Goal: Task Accomplishment & Management: Complete application form

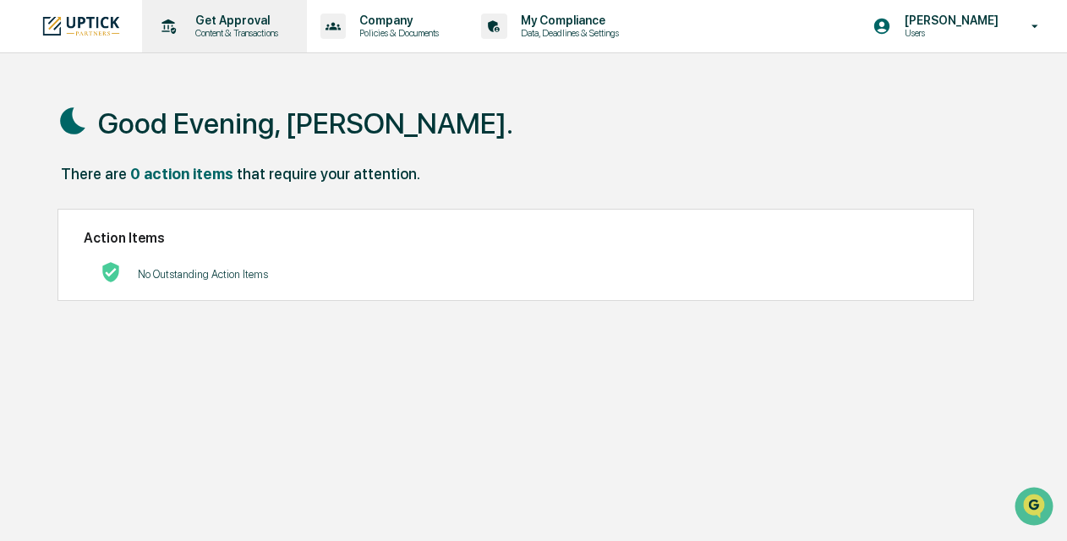
click at [233, 36] on p "Content & Transactions" at bounding box center [234, 33] width 105 height 12
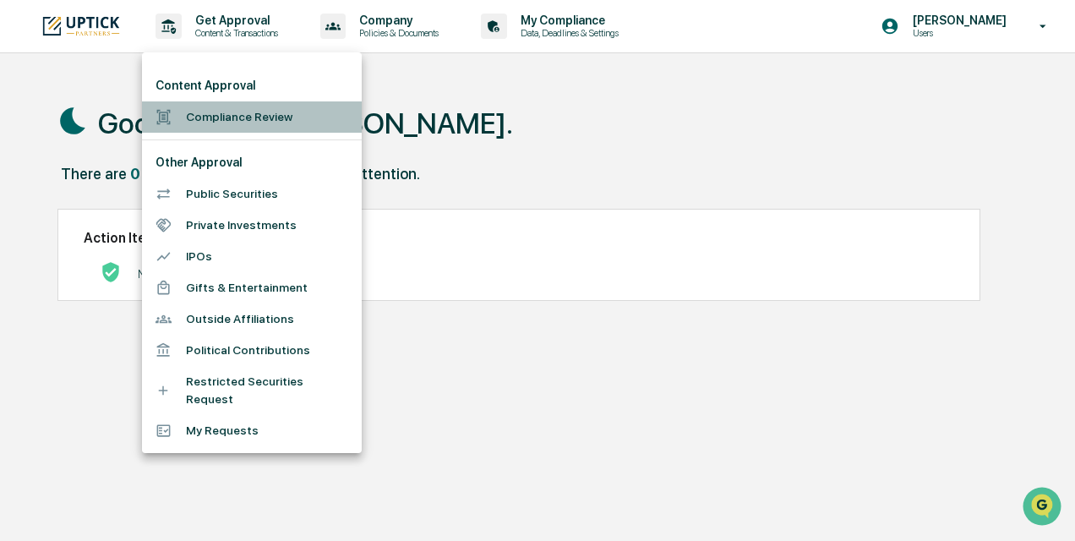
click at [239, 123] on li "Compliance Review" at bounding box center [252, 116] width 220 height 31
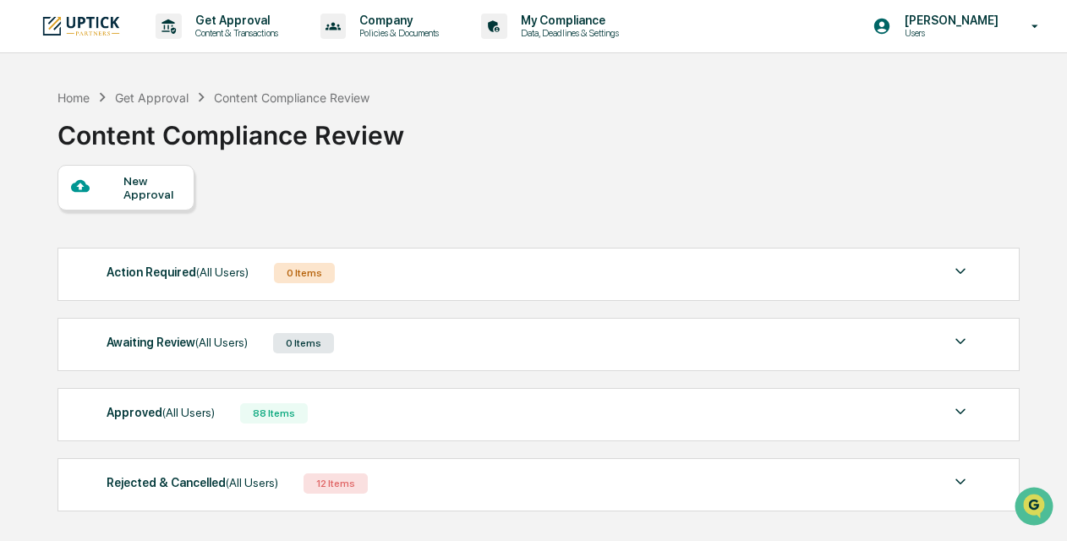
click at [152, 190] on div "New Approval" at bounding box center [151, 187] width 57 height 27
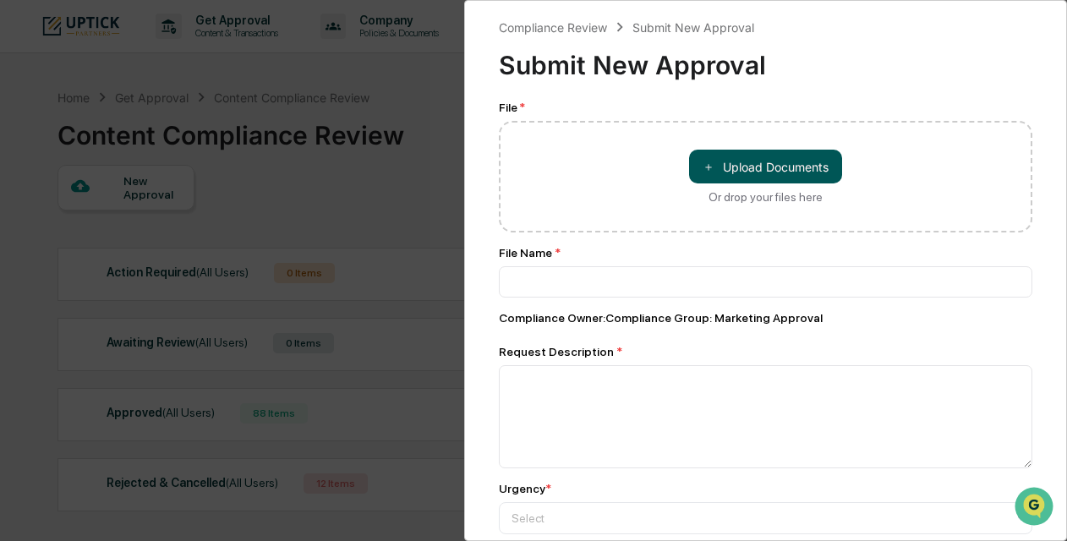
click at [725, 167] on button "＋ Upload Documents" at bounding box center [765, 167] width 153 height 34
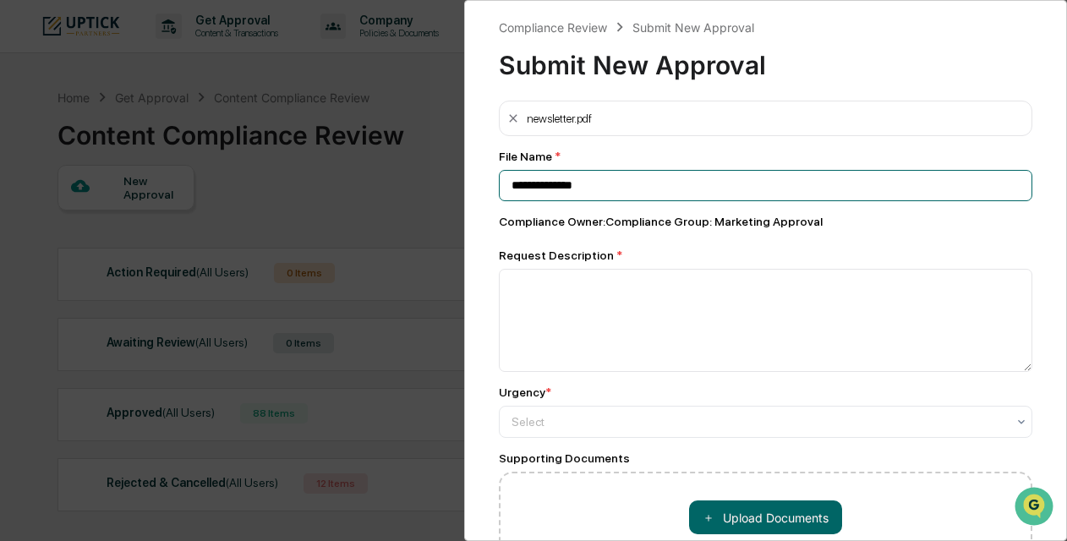
click at [647, 189] on input "**********" at bounding box center [765, 185] width 533 height 31
type input "**********"
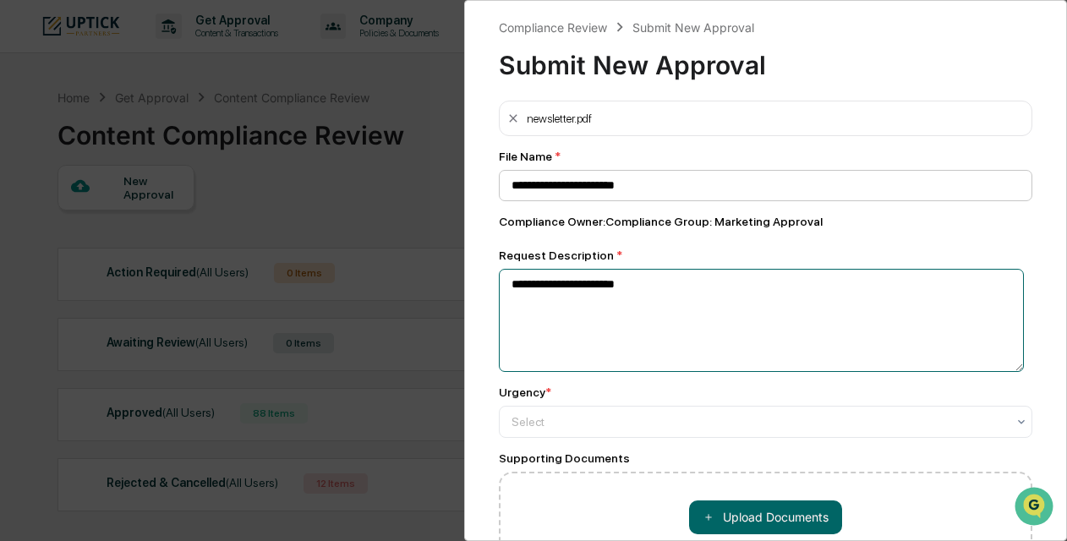
scroll to position [127, 0]
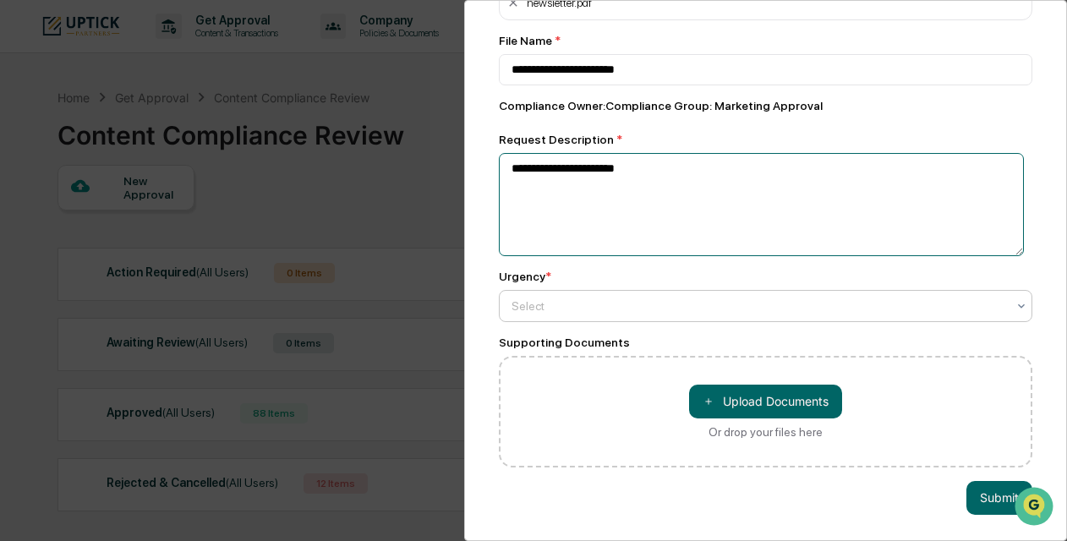
type textarea "**********"
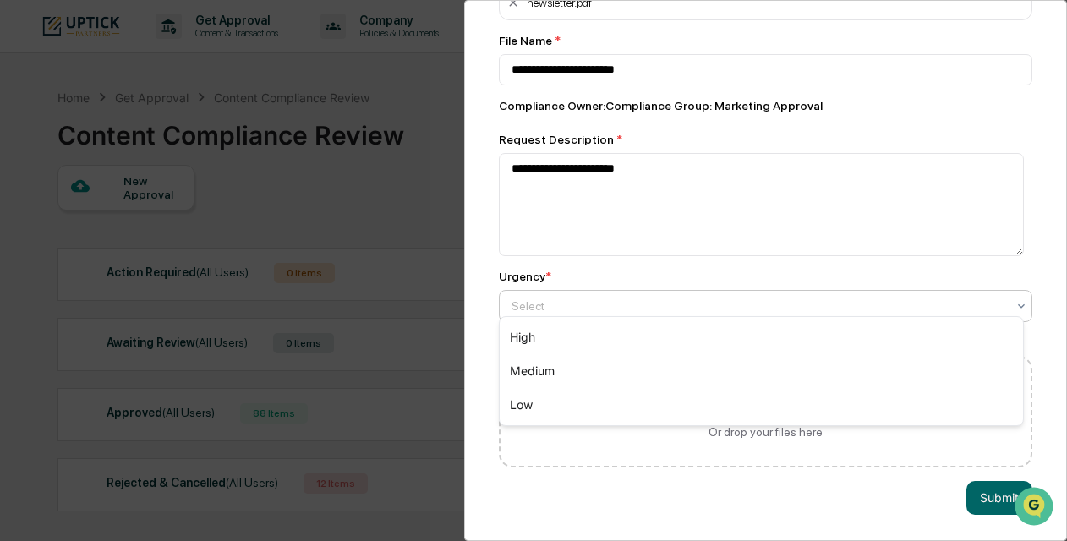
click at [638, 304] on div at bounding box center [758, 306] width 494 height 17
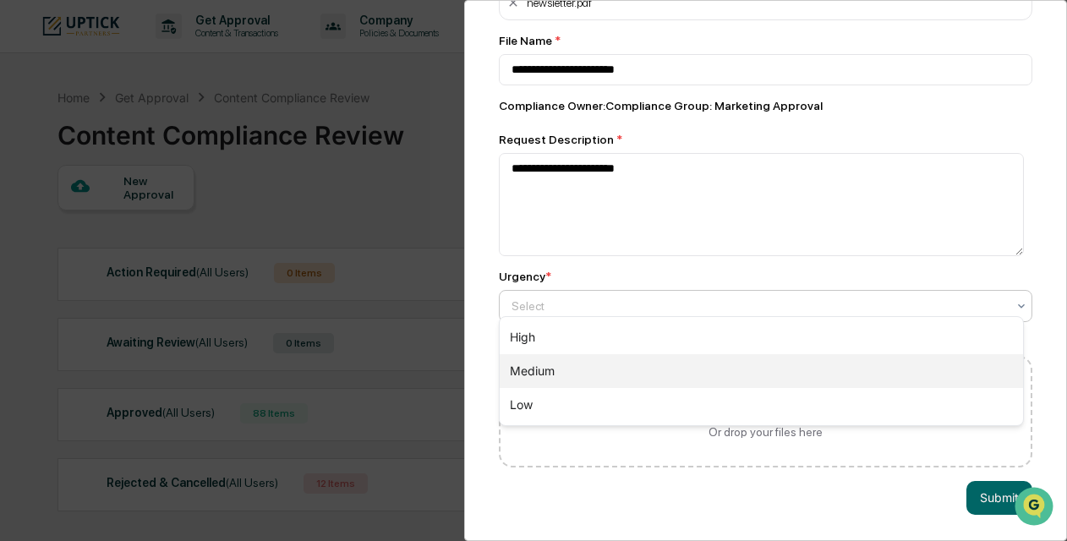
click at [641, 357] on div "Medium" at bounding box center [761, 371] width 523 height 34
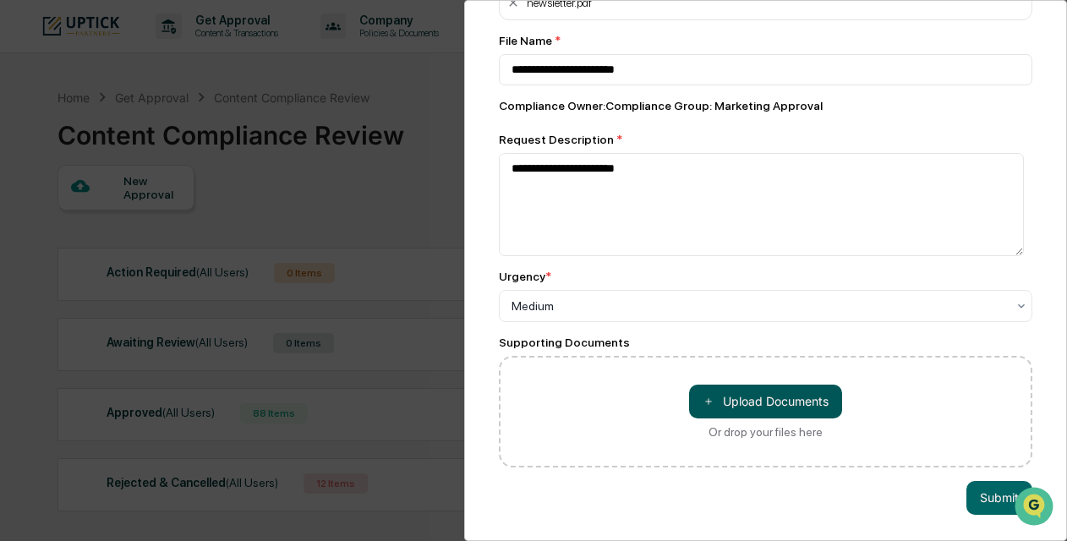
click at [715, 385] on button "＋ Upload Documents" at bounding box center [765, 402] width 153 height 34
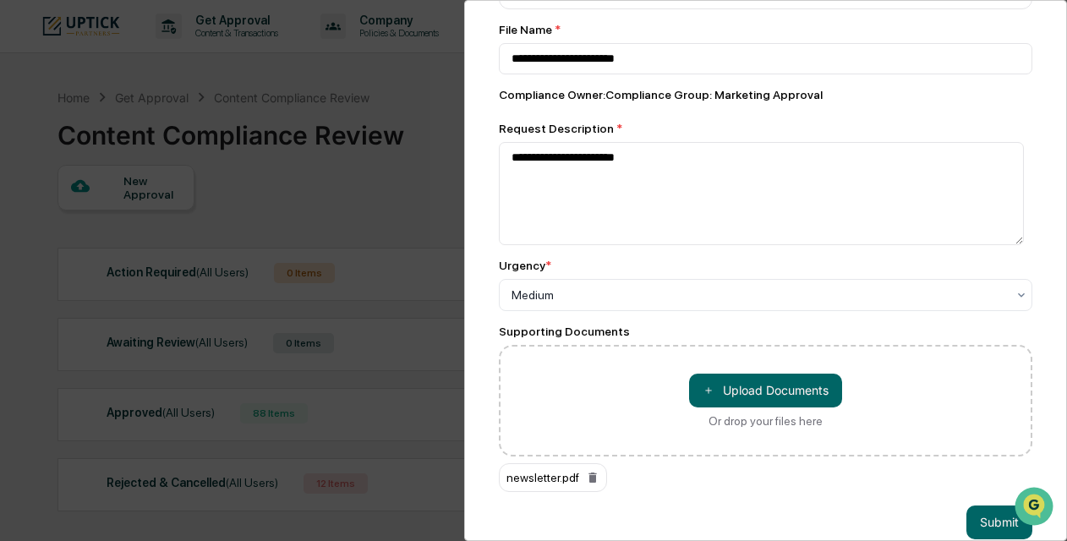
scroll to position [161, 0]
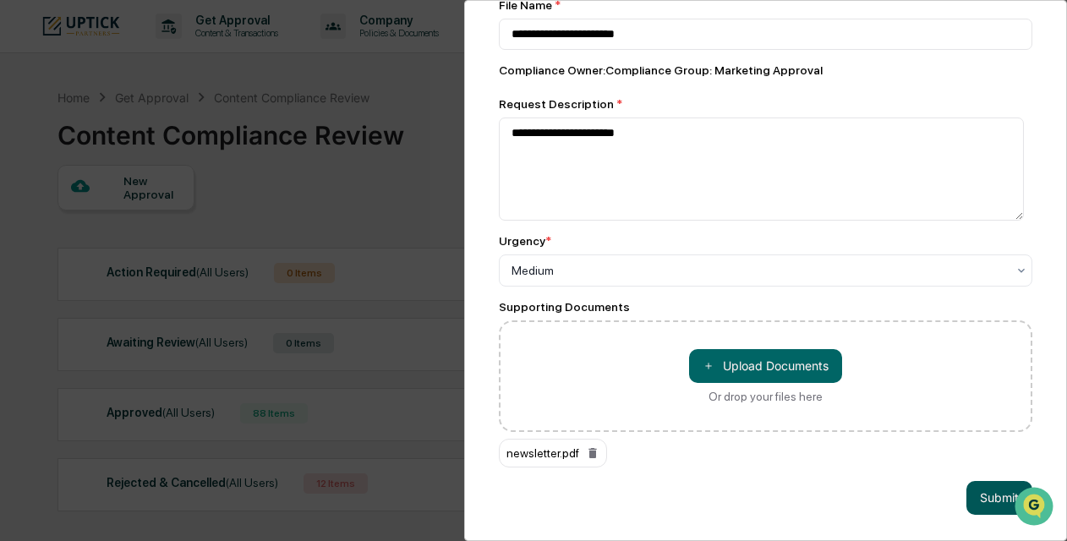
click at [981, 481] on button "Submit" at bounding box center [999, 498] width 66 height 34
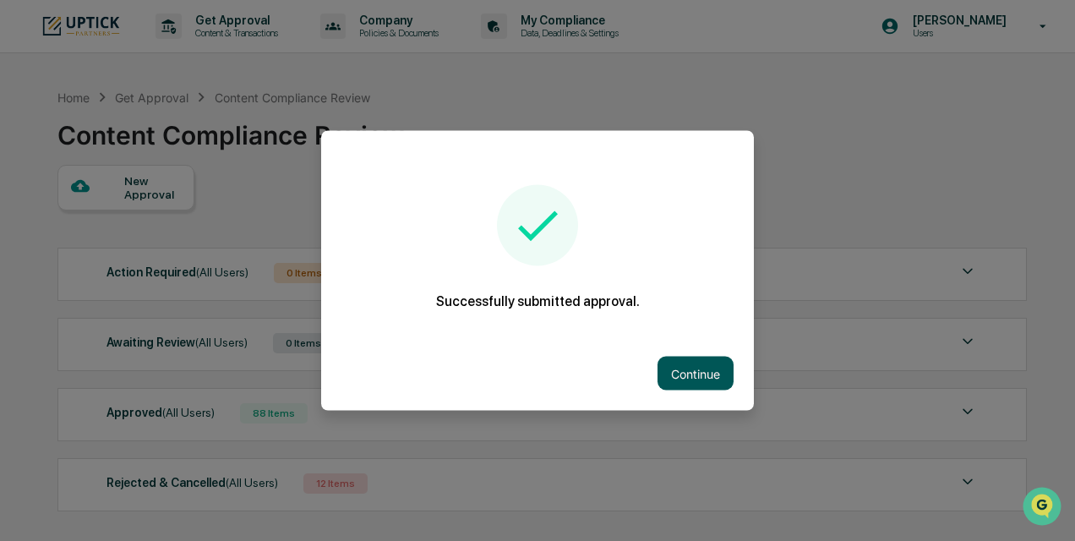
click at [702, 381] on button "Continue" at bounding box center [696, 374] width 76 height 34
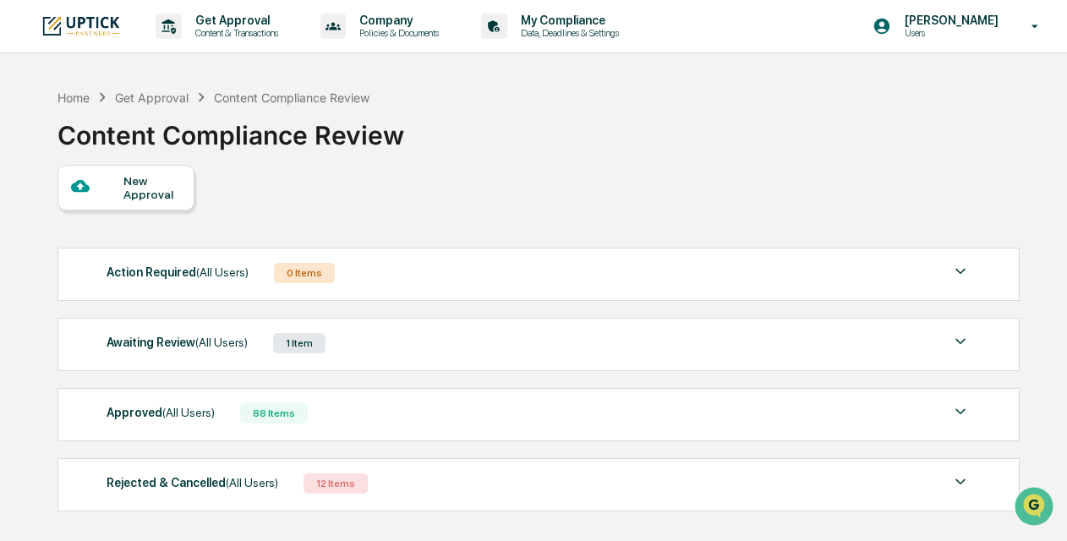
click at [677, 355] on div "Awaiting Review (All Users) 1 Item File Name Review Id Created Date Requested B…" at bounding box center [538, 344] width 962 height 53
click at [619, 343] on div "Awaiting Review (All Users) 1 Item" at bounding box center [539, 343] width 864 height 24
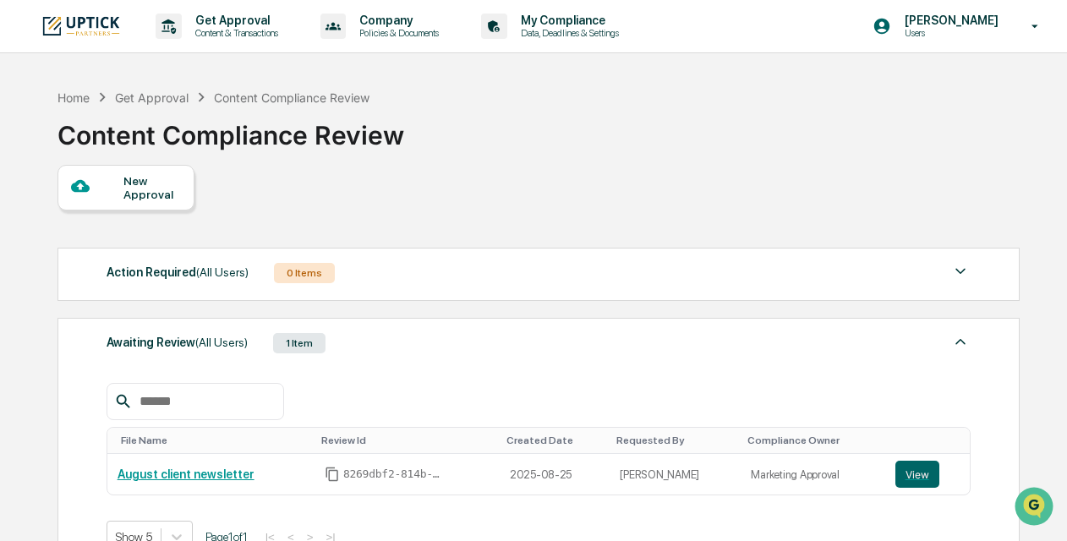
click at [619, 343] on div "Awaiting Review (All Users) 1 Item" at bounding box center [539, 343] width 864 height 24
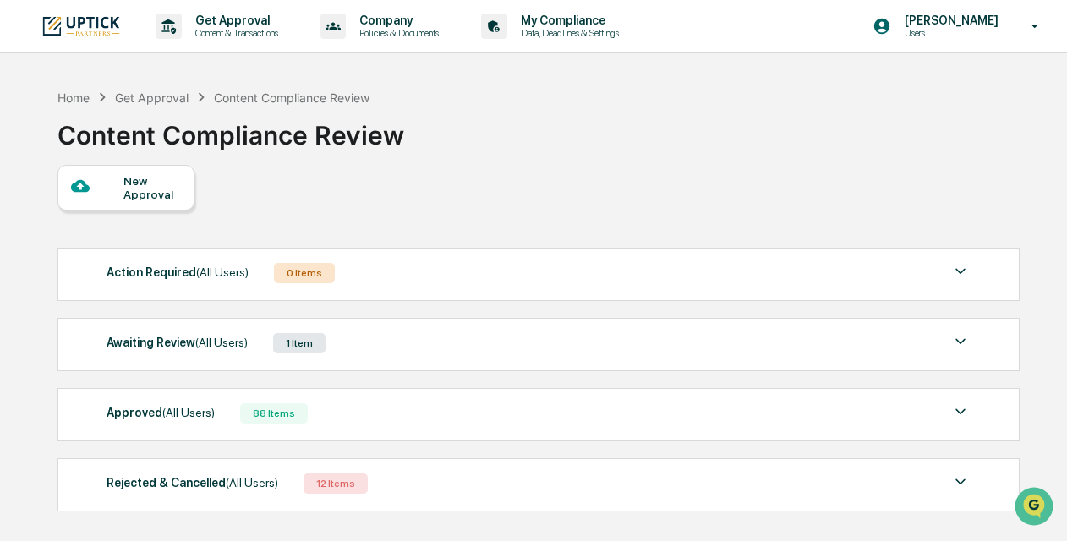
click at [134, 201] on div "New Approval" at bounding box center [151, 187] width 57 height 27
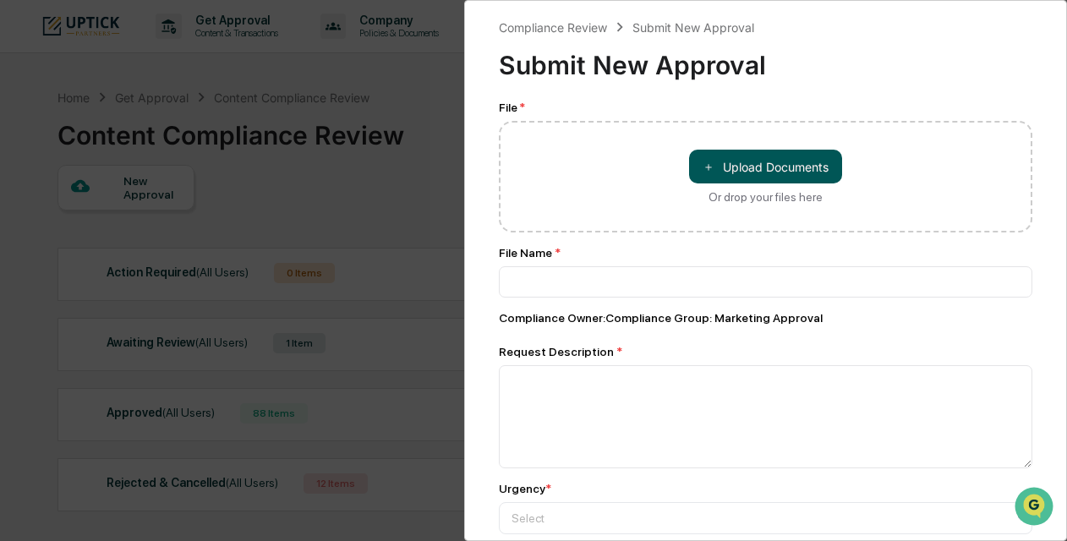
click at [730, 181] on button "＋ Upload Documents" at bounding box center [765, 167] width 153 height 34
type input "**********"
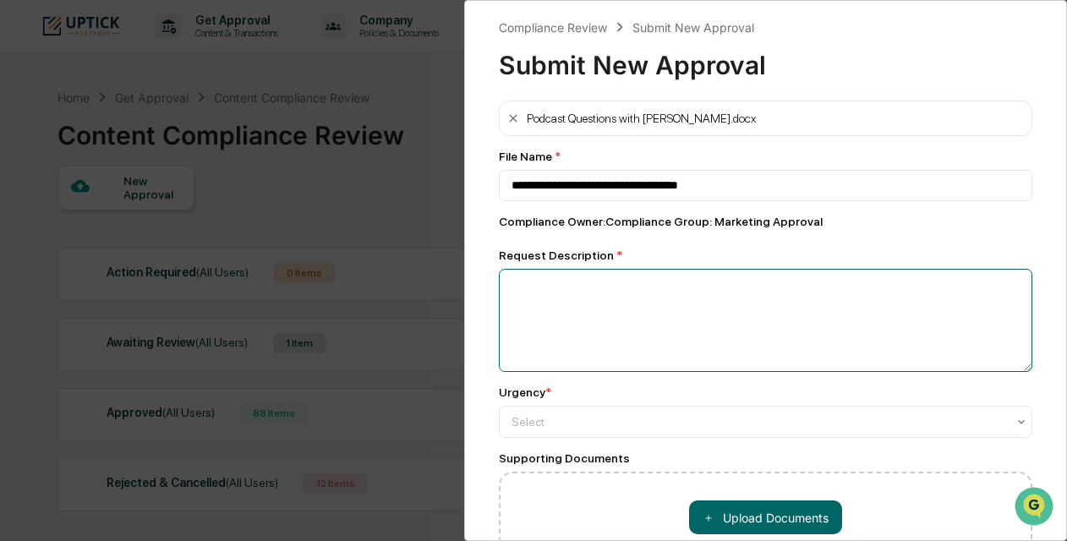
click at [628, 298] on textarea at bounding box center [765, 320] width 533 height 103
type textarea "**********"
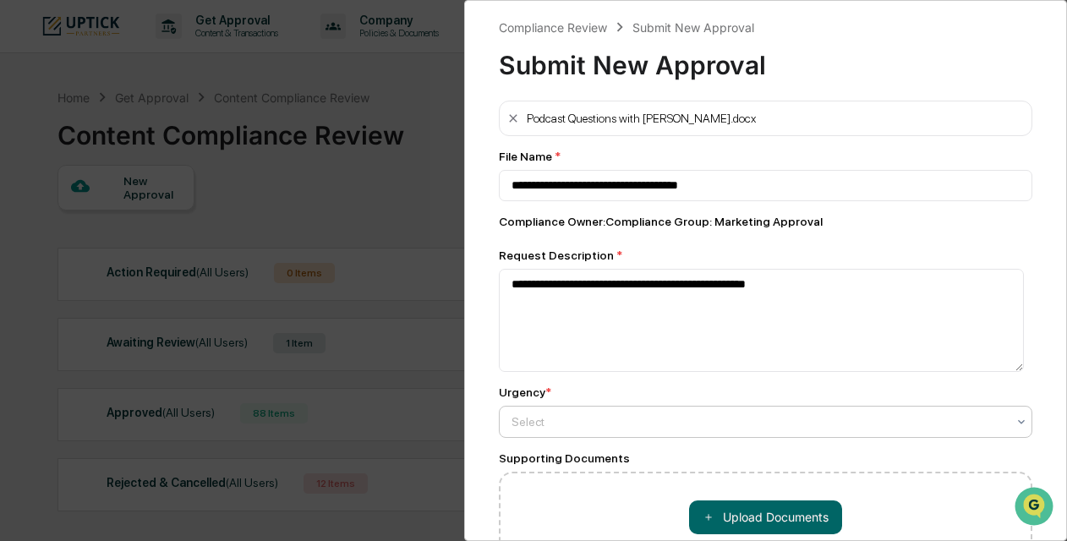
click at [622, 421] on div at bounding box center [758, 421] width 494 height 17
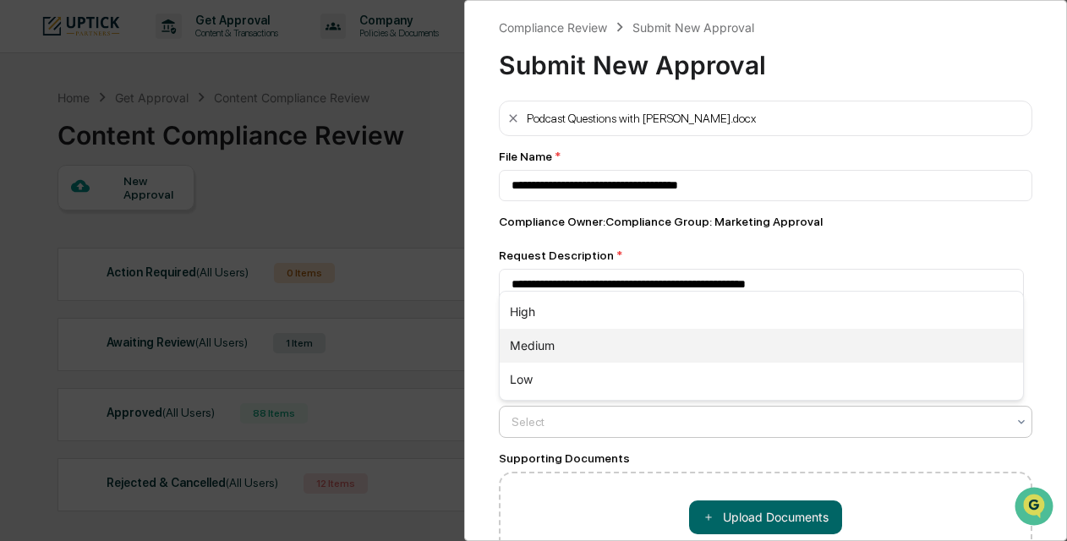
click at [626, 347] on div "Medium" at bounding box center [761, 346] width 523 height 34
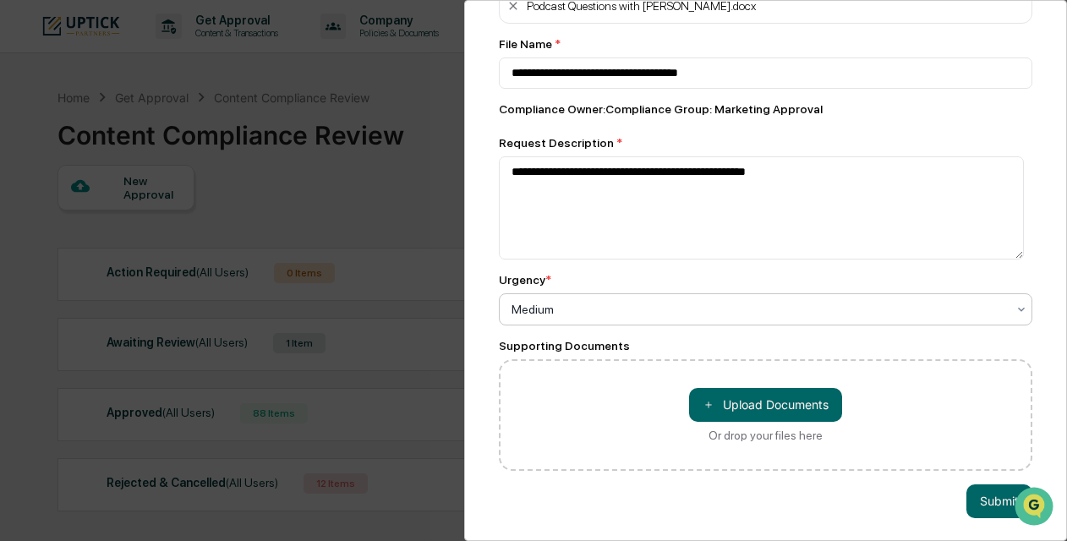
scroll to position [113, 0]
click at [718, 409] on button "＋ Upload Documents" at bounding box center [765, 404] width 153 height 34
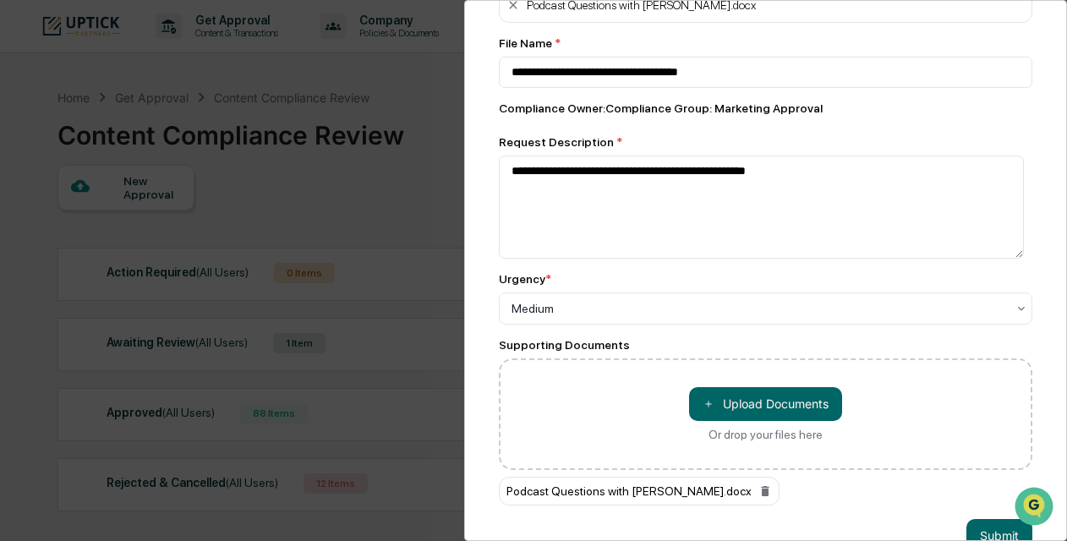
scroll to position [161, 0]
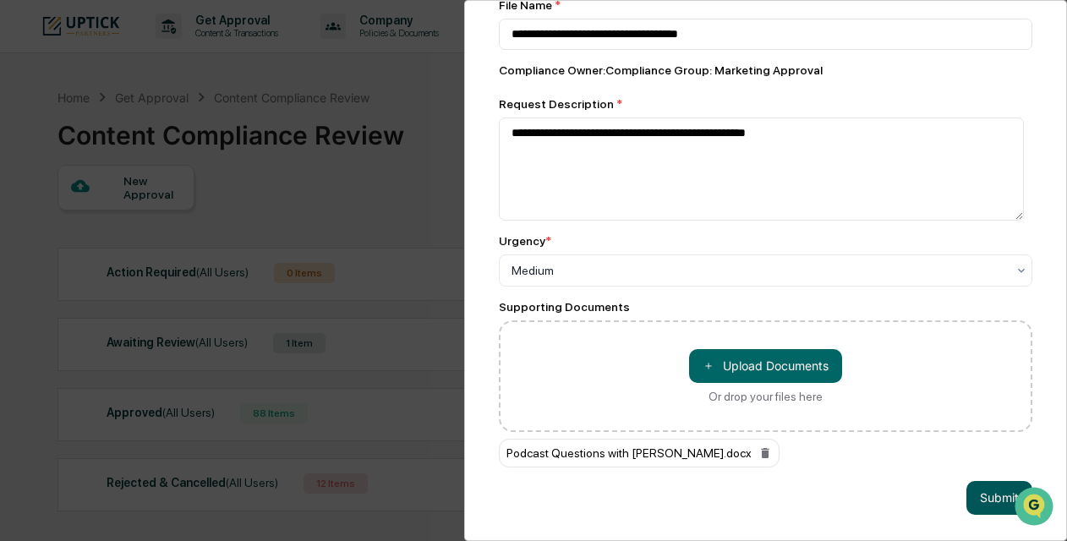
click at [987, 489] on button "Submit" at bounding box center [999, 498] width 66 height 34
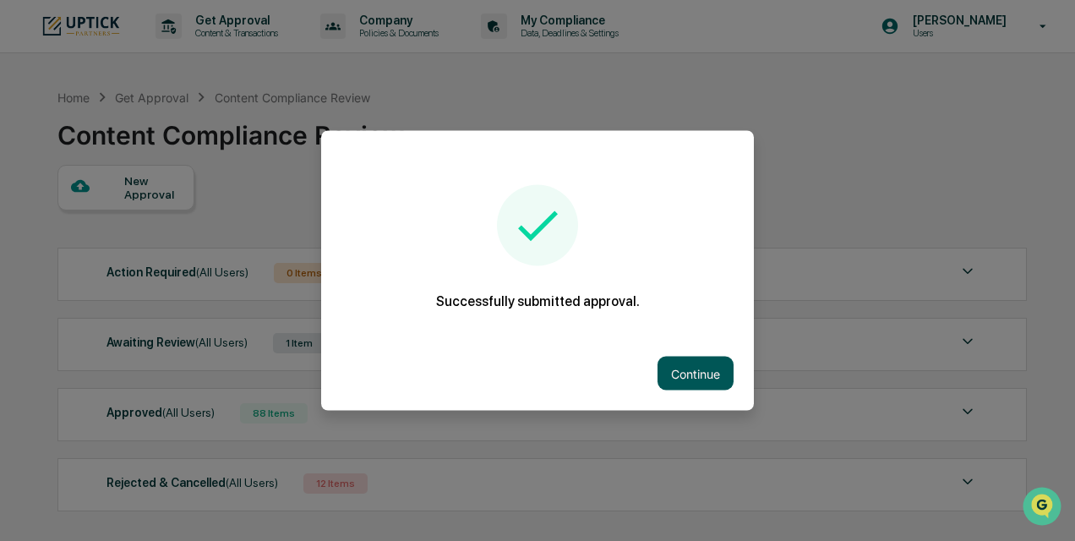
click at [680, 367] on button "Continue" at bounding box center [696, 374] width 76 height 34
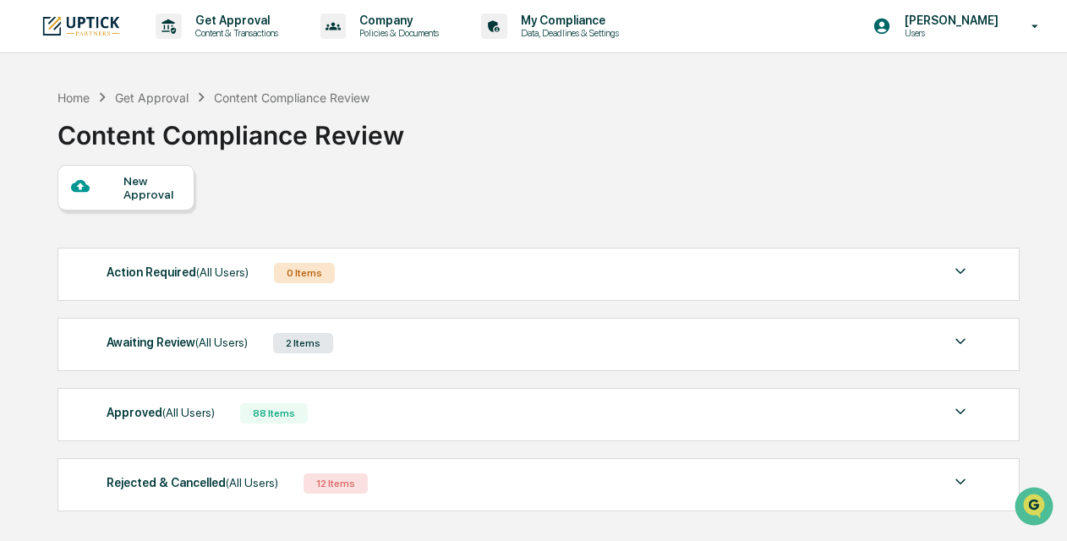
click at [153, 186] on div "New Approval" at bounding box center [151, 187] width 57 height 27
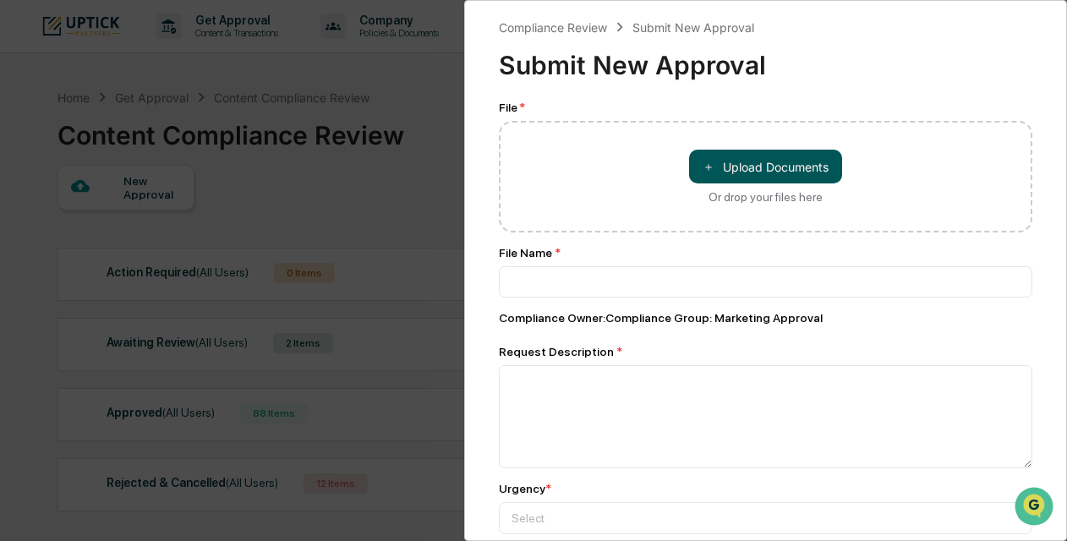
click at [732, 163] on button "＋ Upload Documents" at bounding box center [765, 167] width 153 height 34
type input "**********"
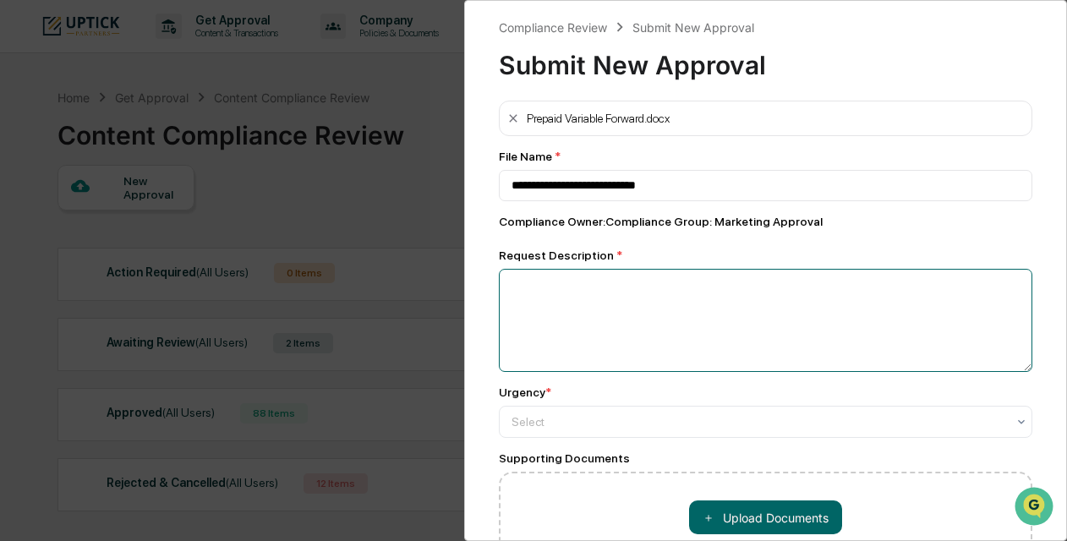
click at [574, 296] on textarea at bounding box center [765, 320] width 533 height 103
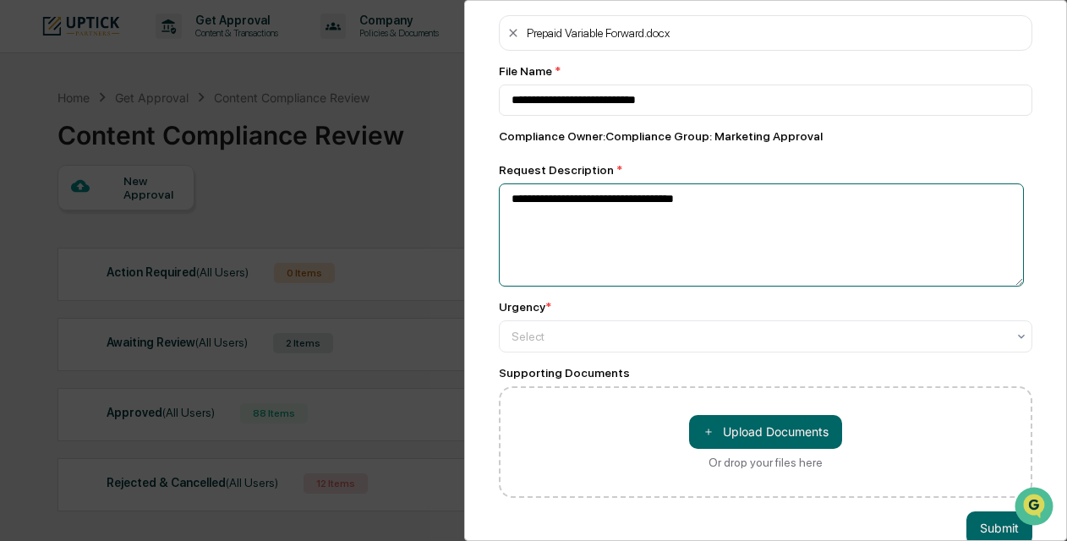
type textarea "**********"
click at [584, 341] on div at bounding box center [758, 336] width 494 height 17
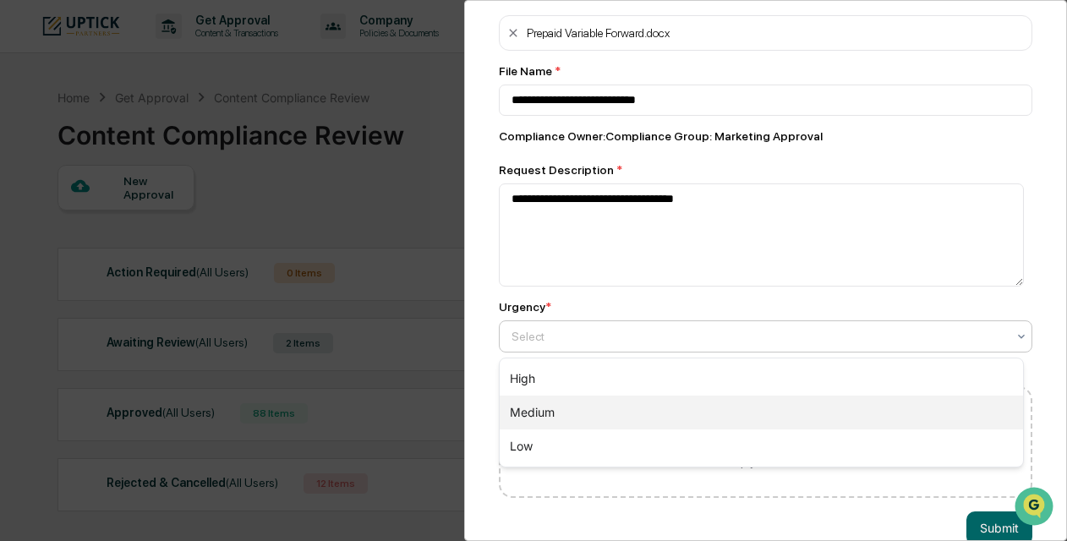
click at [583, 396] on div "Medium" at bounding box center [761, 413] width 523 height 34
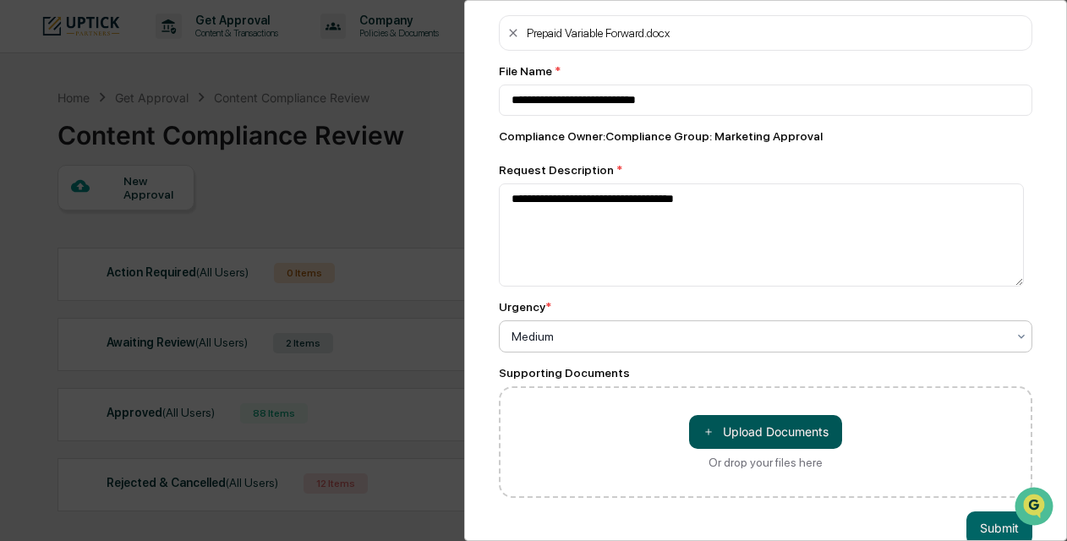
click at [725, 422] on button "＋ Upload Documents" at bounding box center [765, 432] width 153 height 34
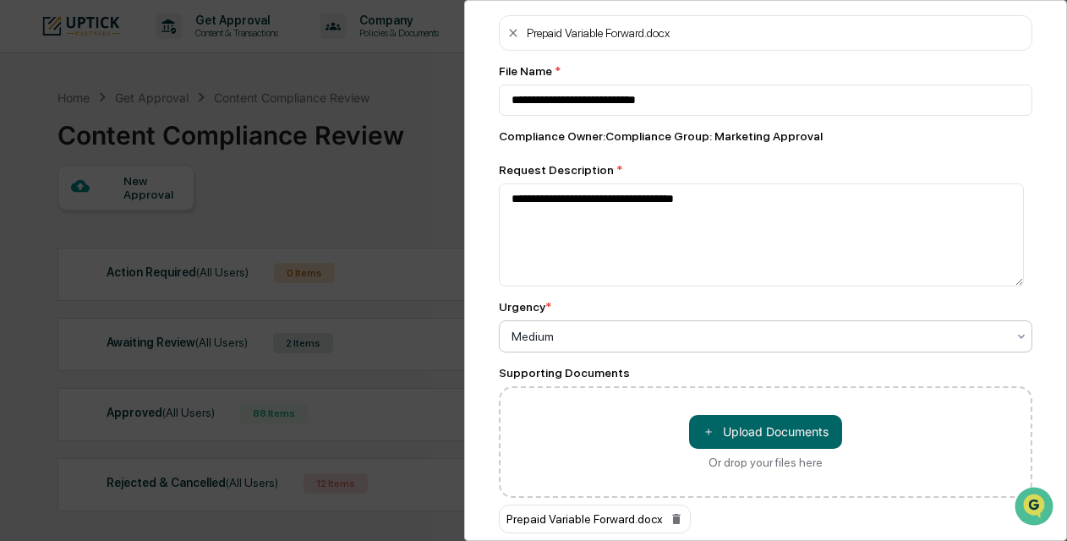
scroll to position [161, 0]
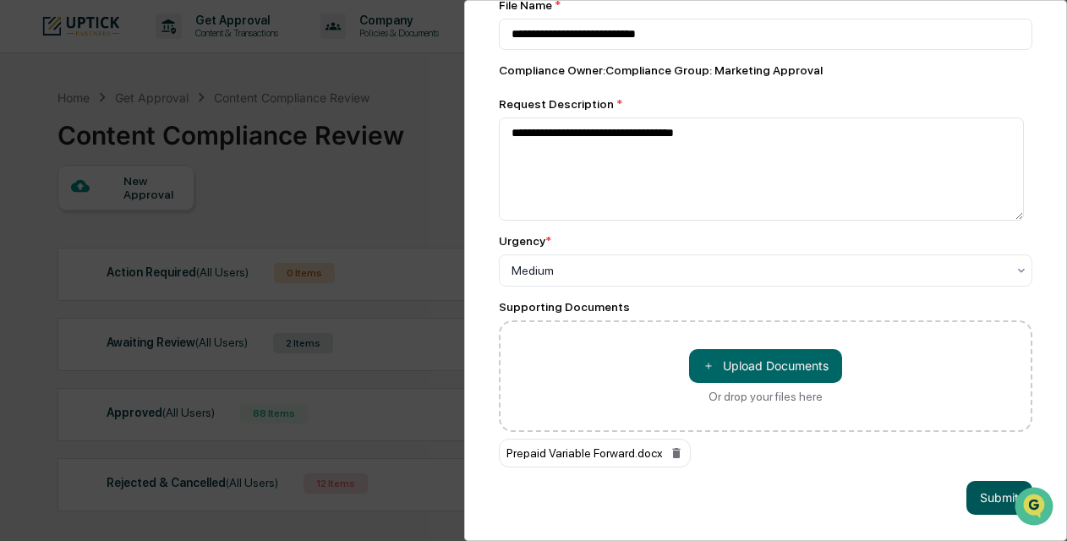
click at [981, 484] on button "Submit" at bounding box center [999, 498] width 66 height 34
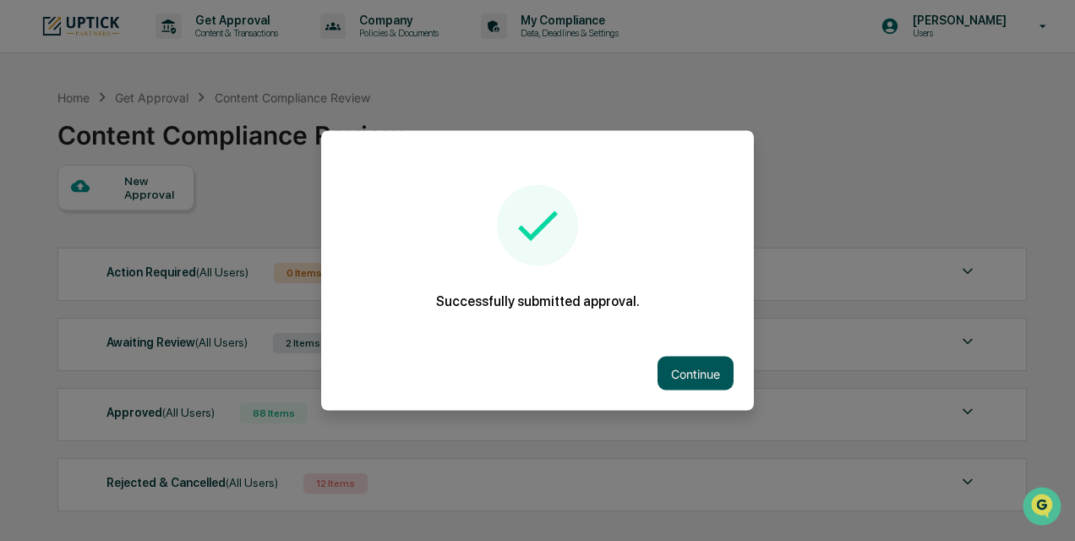
click at [703, 372] on button "Continue" at bounding box center [696, 374] width 76 height 34
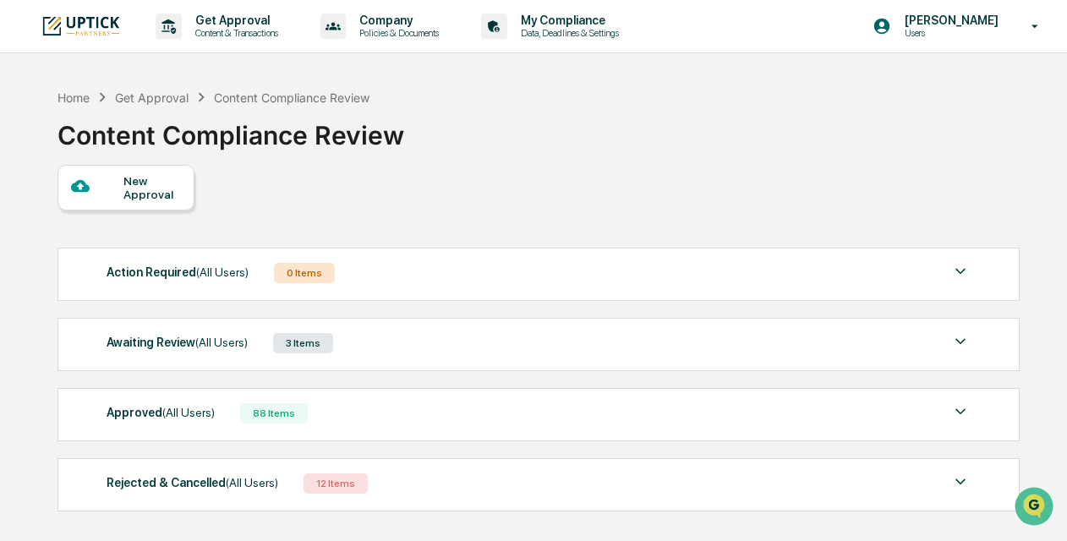
click at [151, 188] on div "New Approval" at bounding box center [151, 187] width 57 height 27
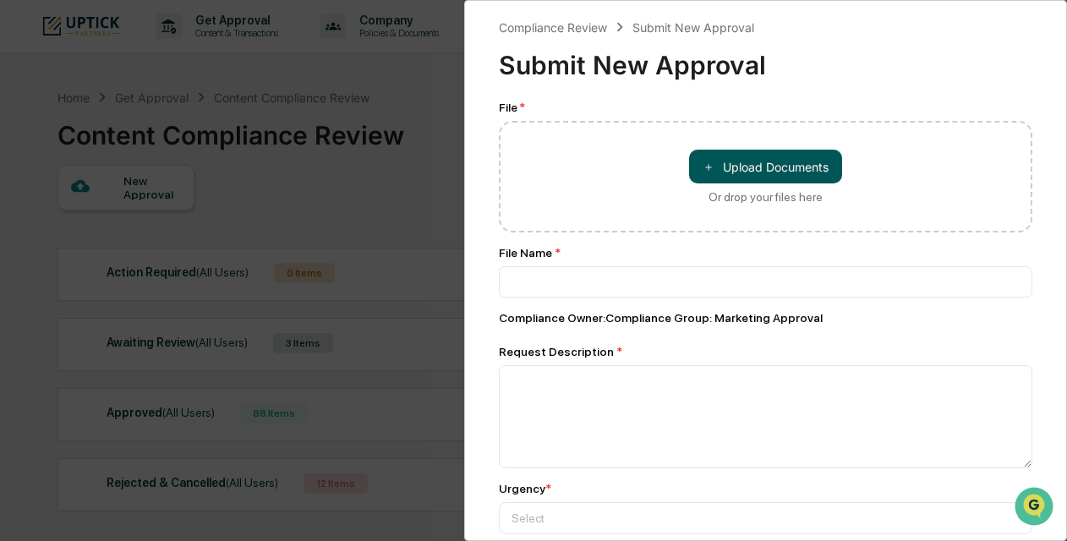
click at [721, 165] on button "＋ Upload Documents" at bounding box center [765, 167] width 153 height 34
type input "********"
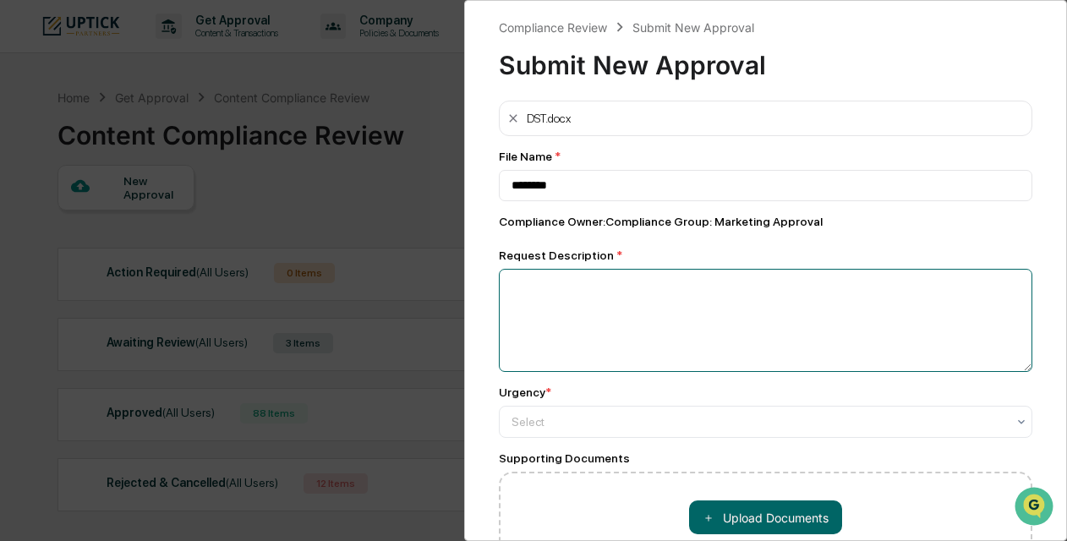
click at [596, 295] on textarea at bounding box center [765, 320] width 533 height 103
type textarea "**********"
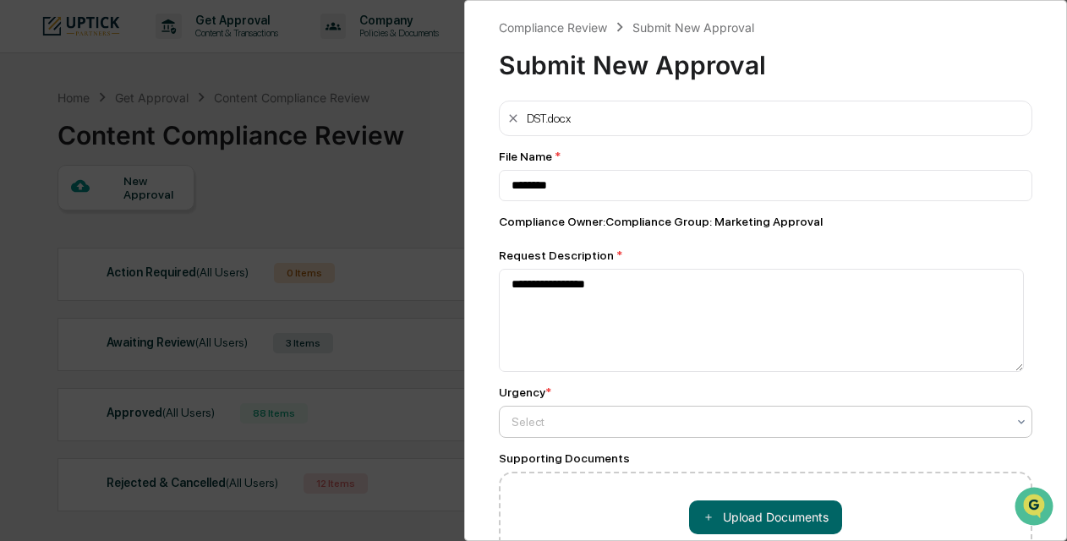
click at [609, 412] on div "Select" at bounding box center [758, 422] width 511 height 24
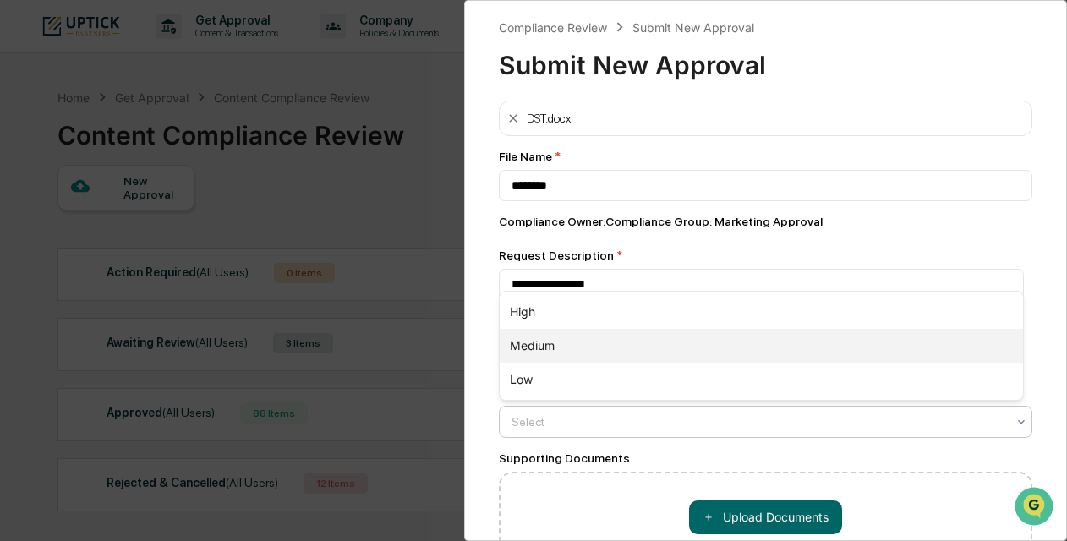
click at [613, 358] on div "Medium" at bounding box center [761, 346] width 523 height 34
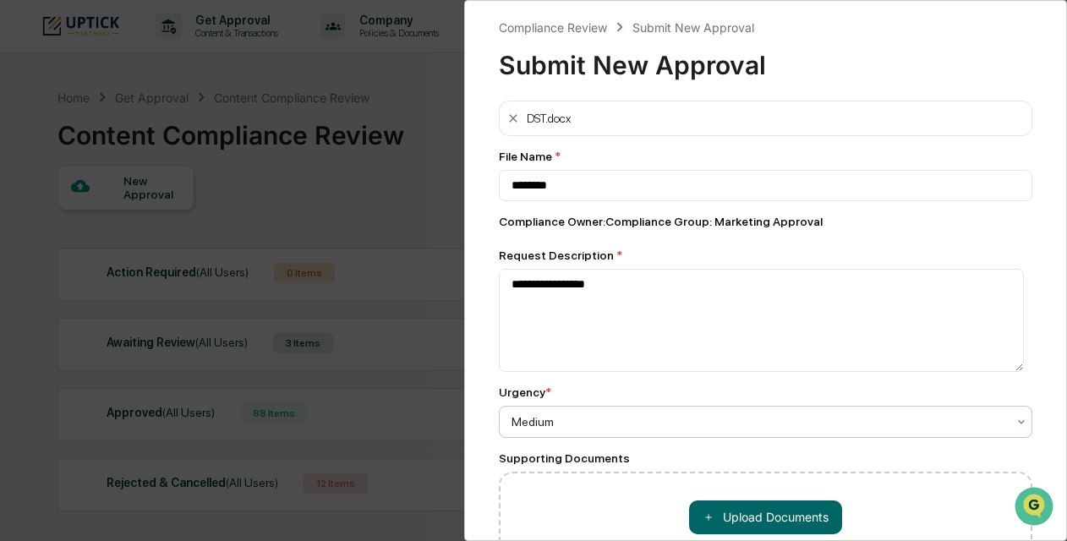
scroll to position [81, 0]
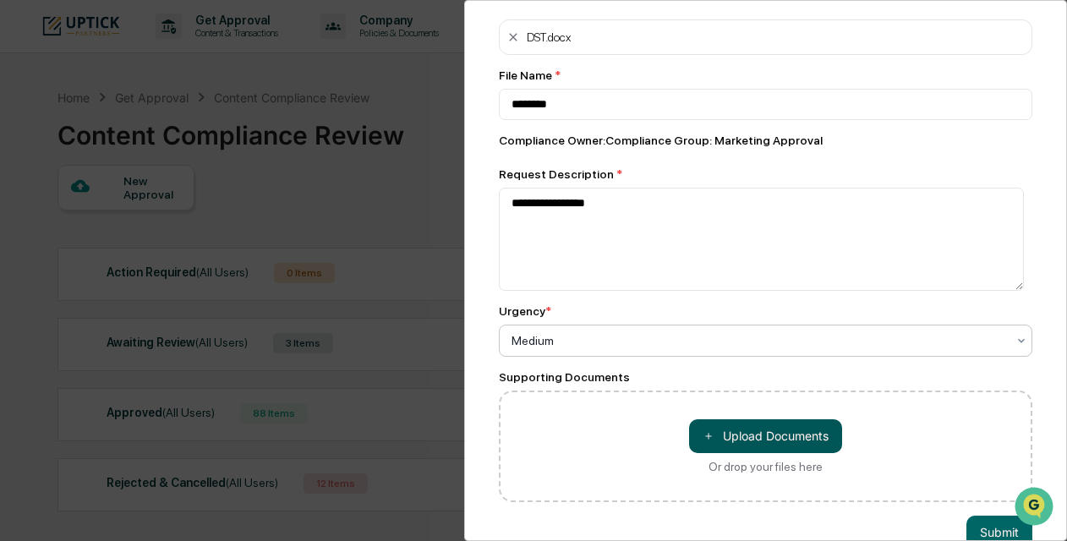
click at [713, 434] on button "＋ Upload Documents" at bounding box center [765, 436] width 153 height 34
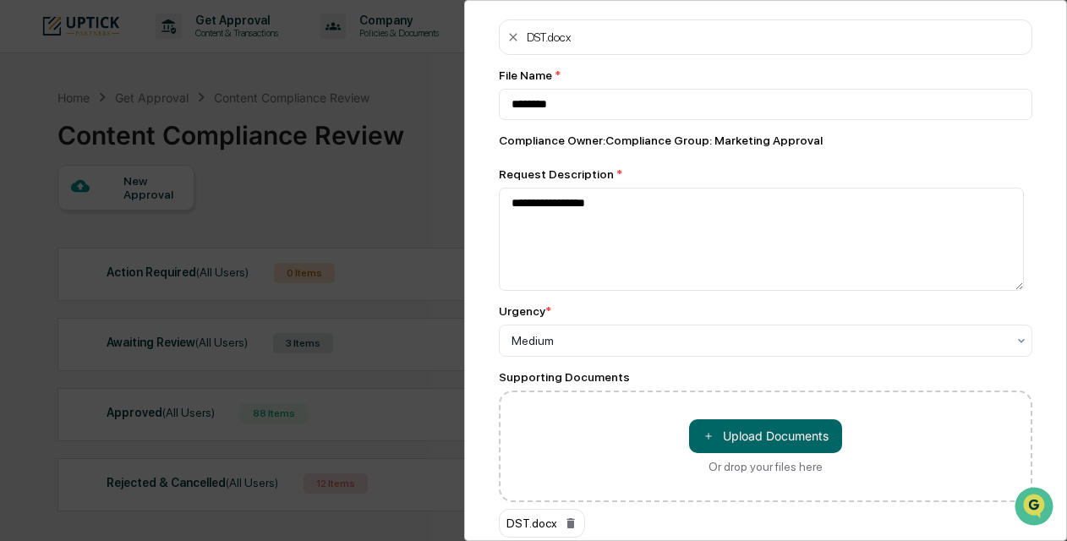
scroll to position [161, 0]
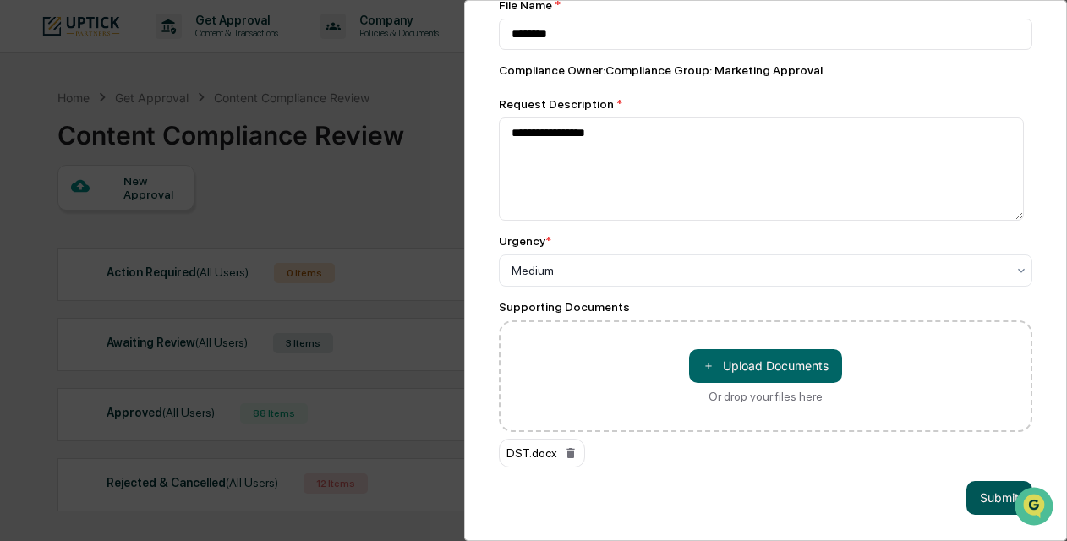
click at [981, 481] on button "Submit" at bounding box center [999, 498] width 66 height 34
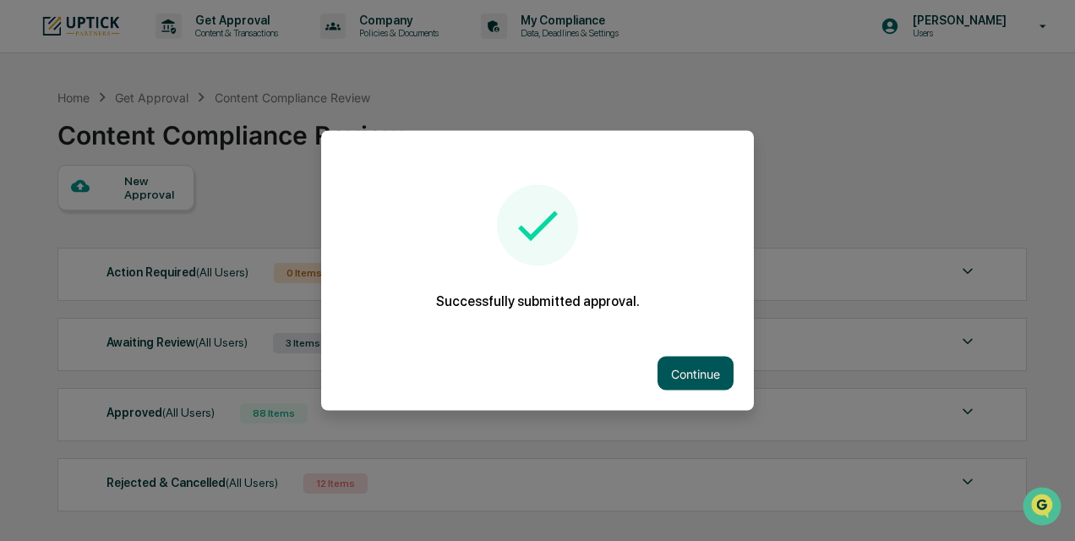
click at [702, 378] on button "Continue" at bounding box center [696, 374] width 76 height 34
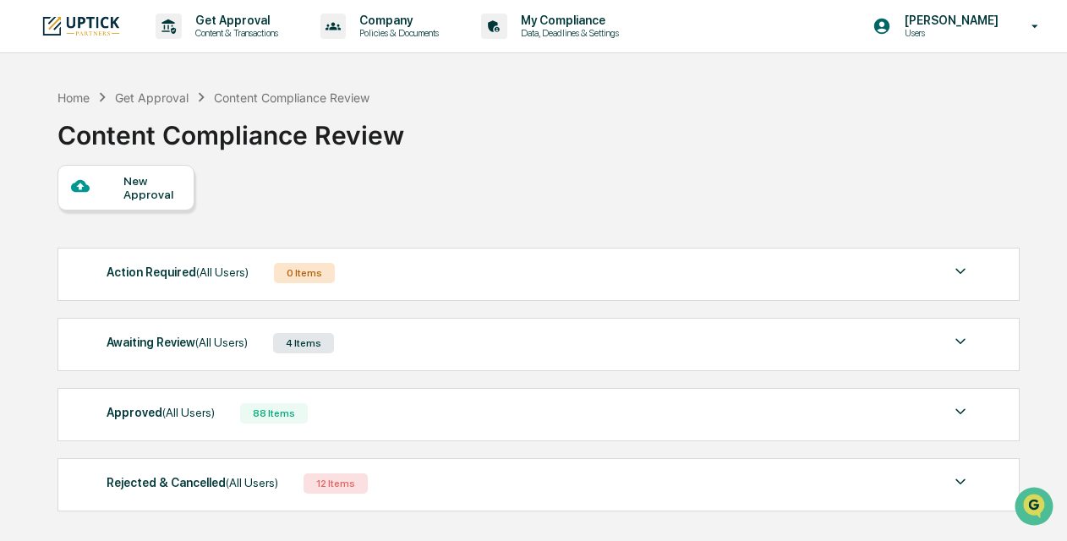
click at [117, 187] on div at bounding box center [97, 187] width 53 height 21
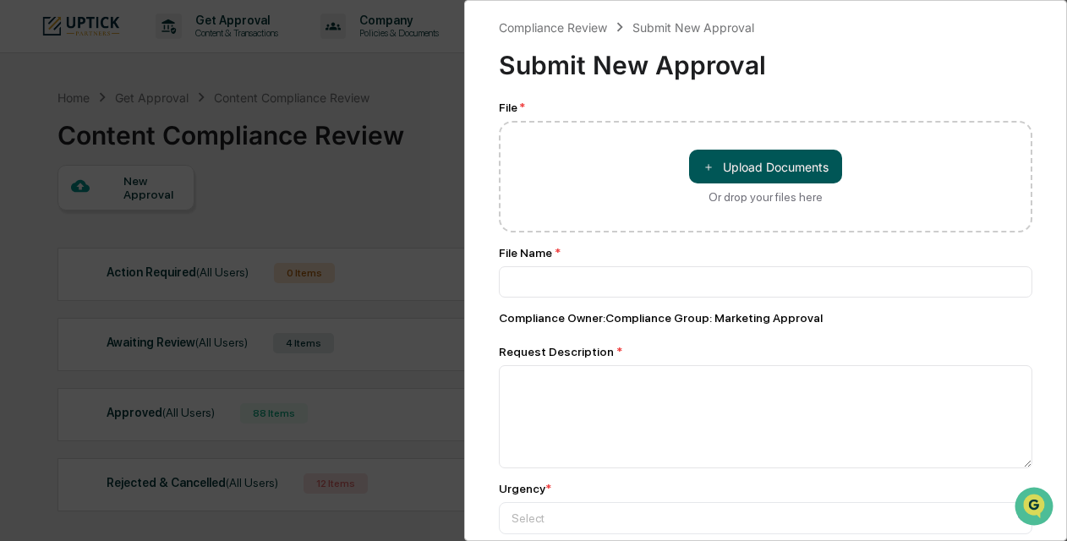
click at [750, 159] on button "＋ Upload Documents" at bounding box center [765, 167] width 153 height 34
type input "**********"
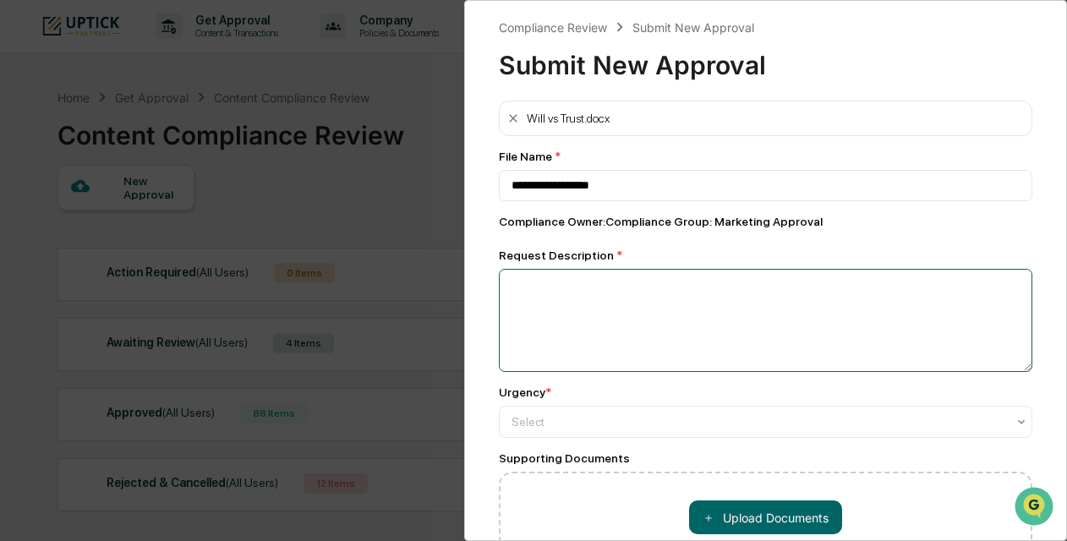
click at [575, 287] on textarea at bounding box center [765, 320] width 533 height 103
type textarea "**********"
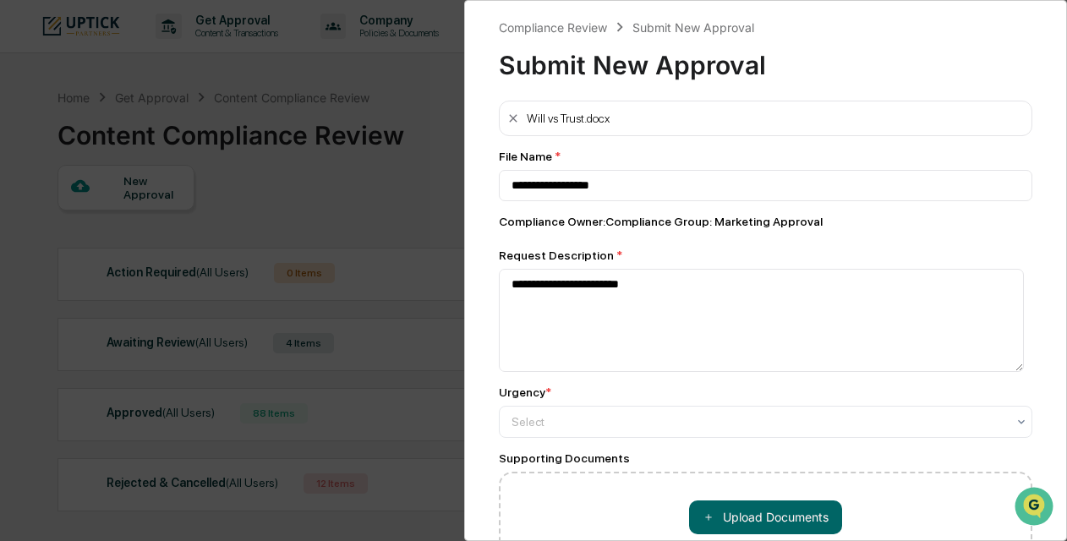
click at [575, 399] on div "Urgency *" at bounding box center [765, 392] width 533 height 14
click at [571, 418] on div at bounding box center [758, 421] width 494 height 17
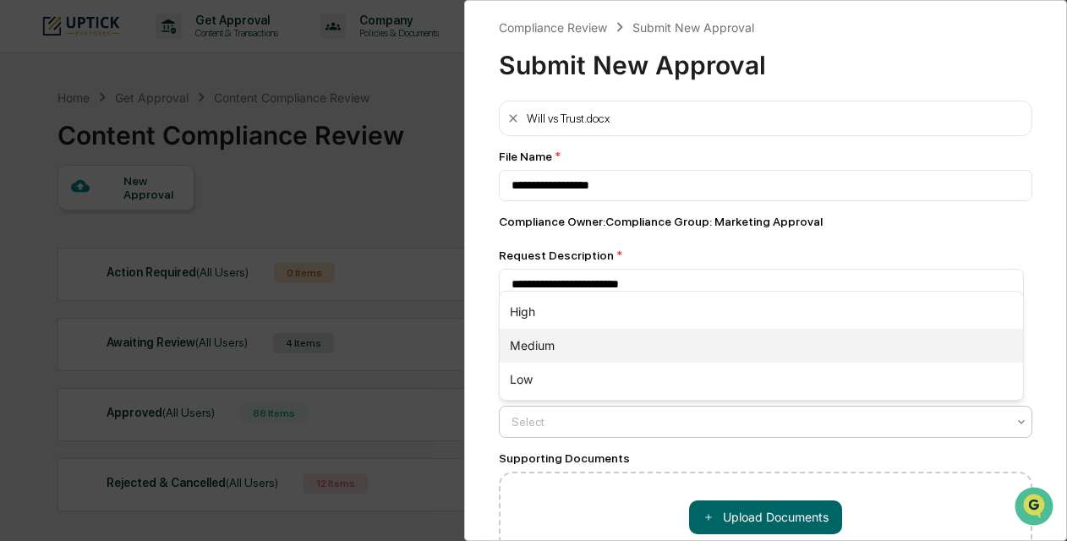
click at [580, 355] on div "Medium" at bounding box center [761, 346] width 523 height 34
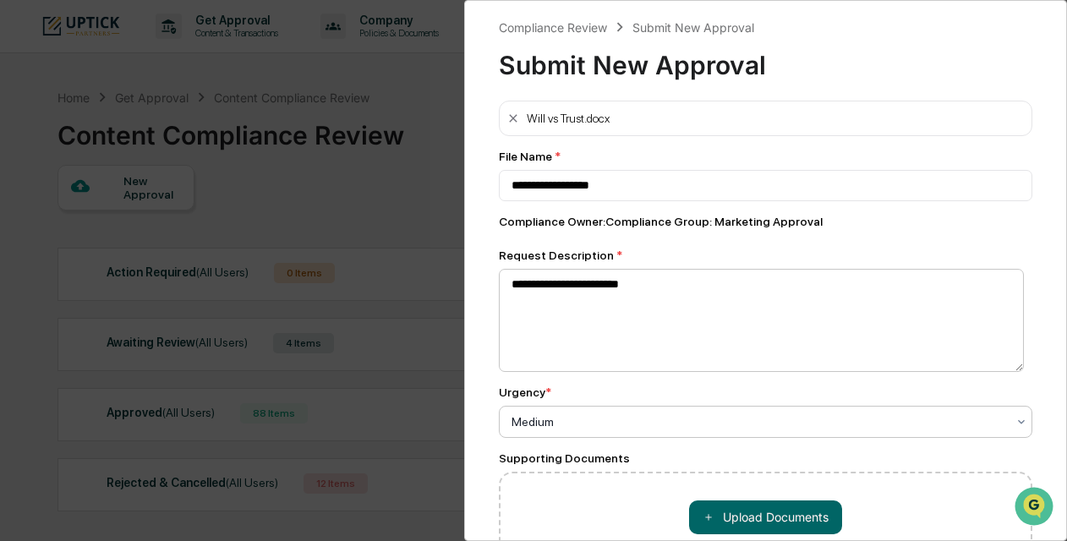
scroll to position [127, 0]
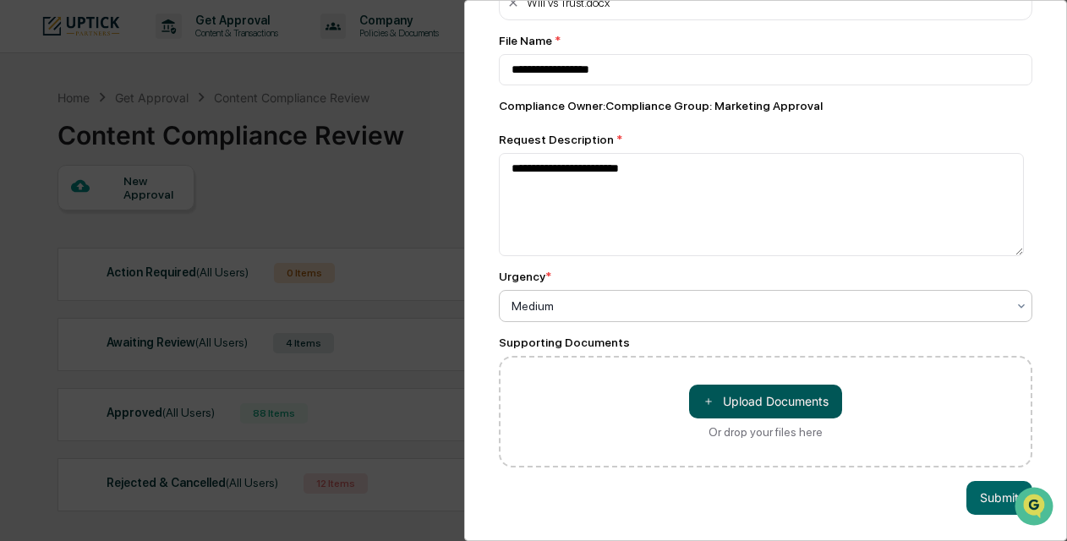
click at [718, 393] on button "＋ Upload Documents" at bounding box center [765, 402] width 153 height 34
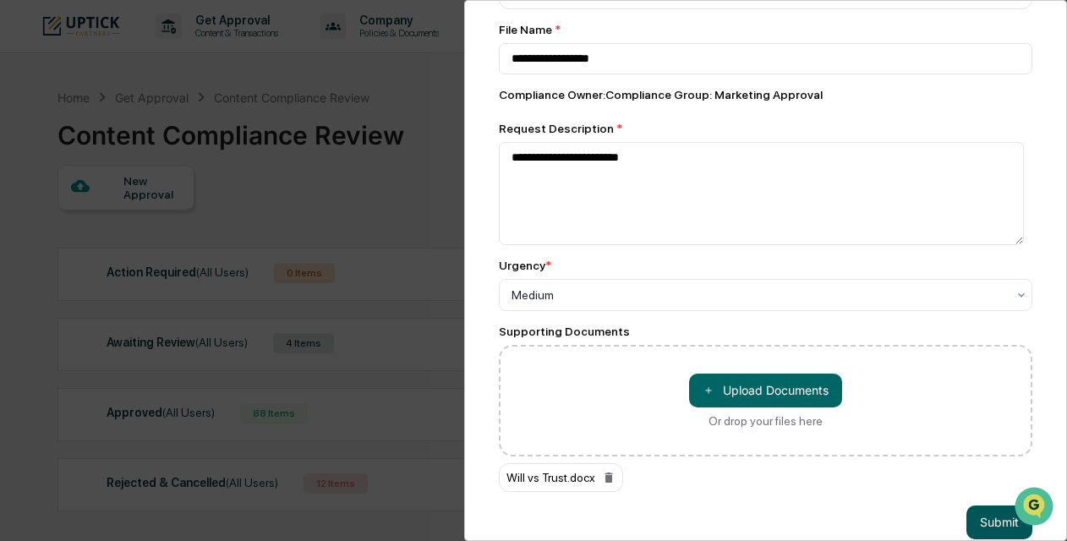
click at [975, 512] on button "Submit" at bounding box center [999, 522] width 66 height 34
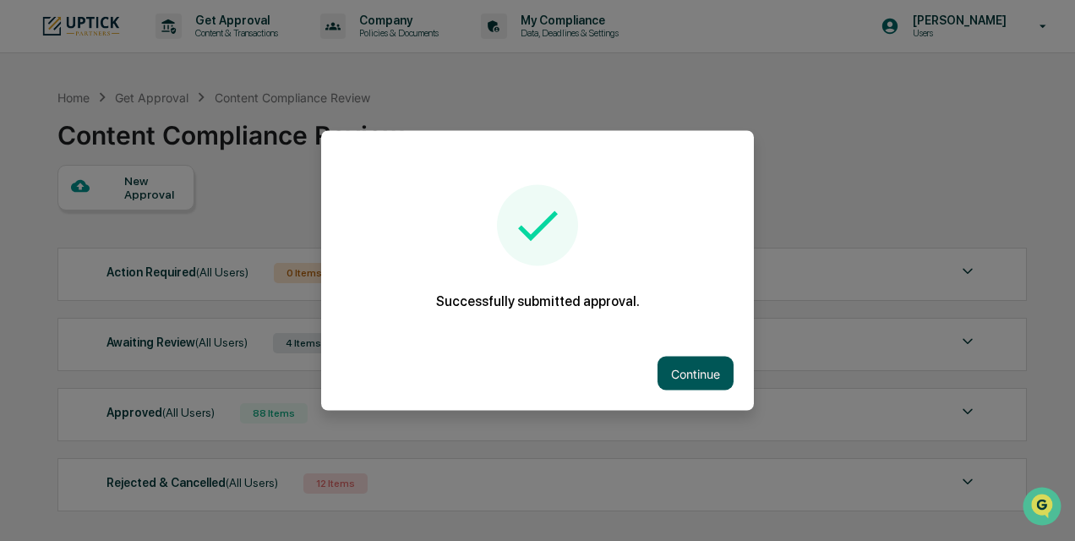
click at [693, 372] on button "Continue" at bounding box center [696, 374] width 76 height 34
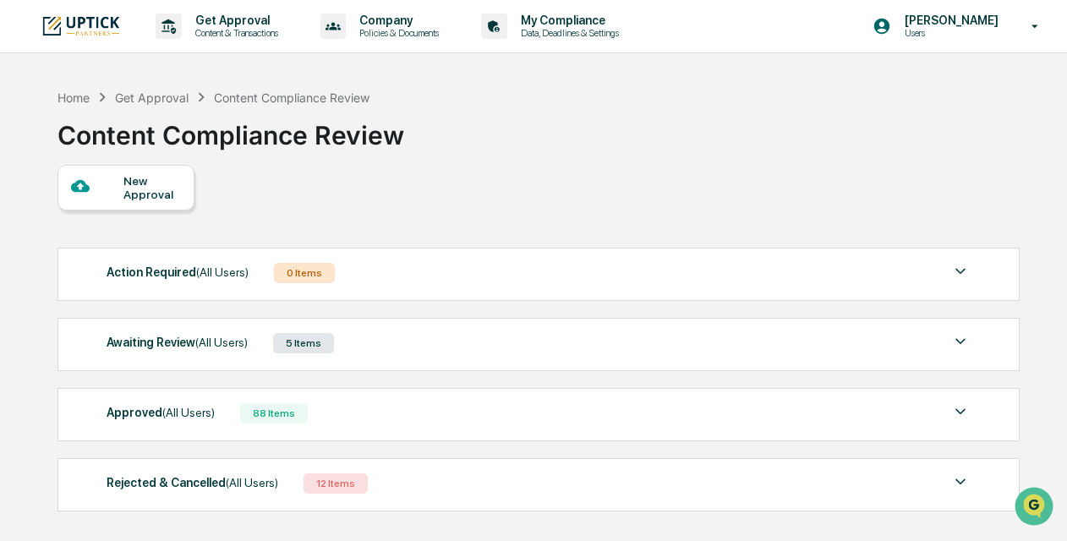
drag, startPoint x: 490, startPoint y: 362, endPoint x: 499, endPoint y: 355, distance: 10.8
click at [499, 355] on div "Awaiting Review (All Users) 5 Items File Name Review Id Created Date Requested …" at bounding box center [538, 344] width 962 height 53
click at [485, 351] on div "Awaiting Review (All Users) 5 Items" at bounding box center [539, 343] width 864 height 24
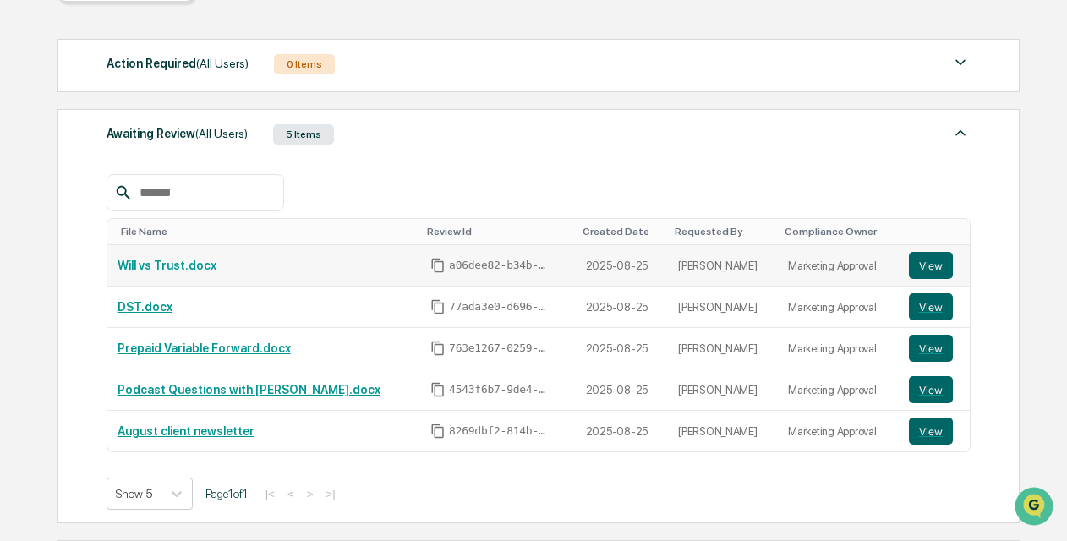
scroll to position [0, 0]
